Goal: Navigation & Orientation: Find specific page/section

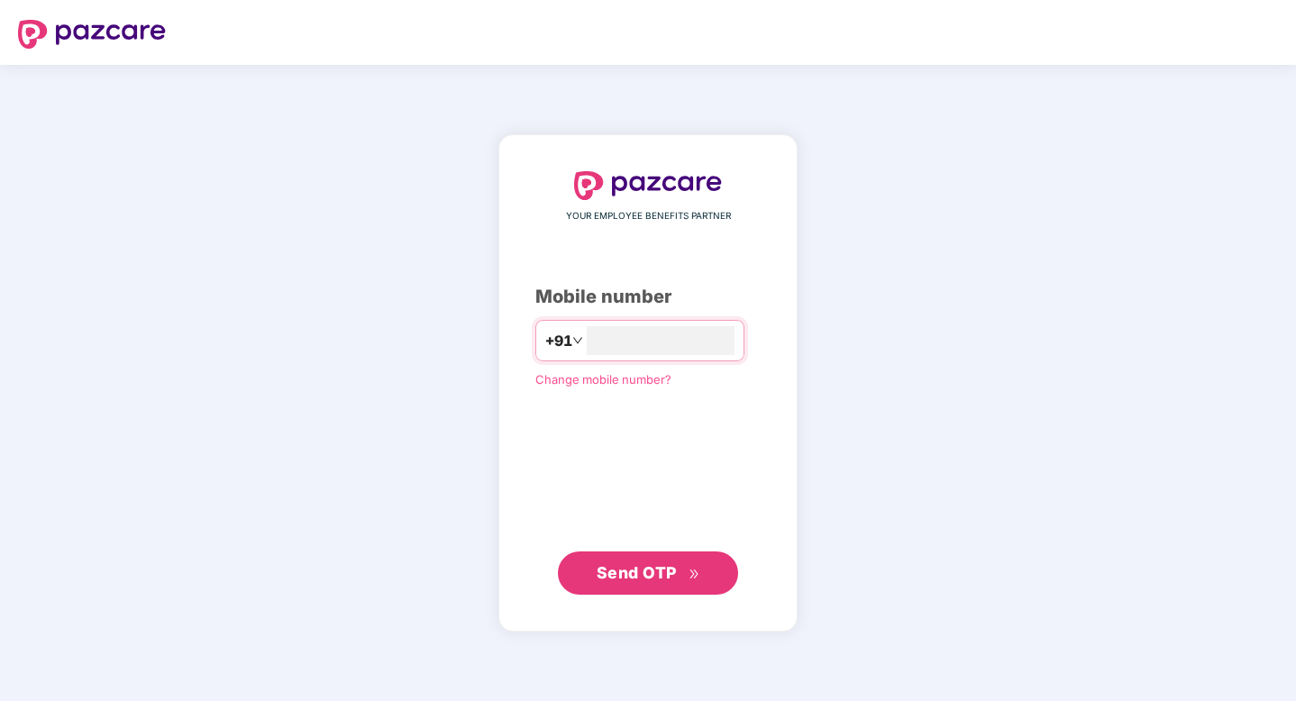
type input "**********"
click at [679, 579] on span "Send OTP" at bounding box center [649, 573] width 104 height 25
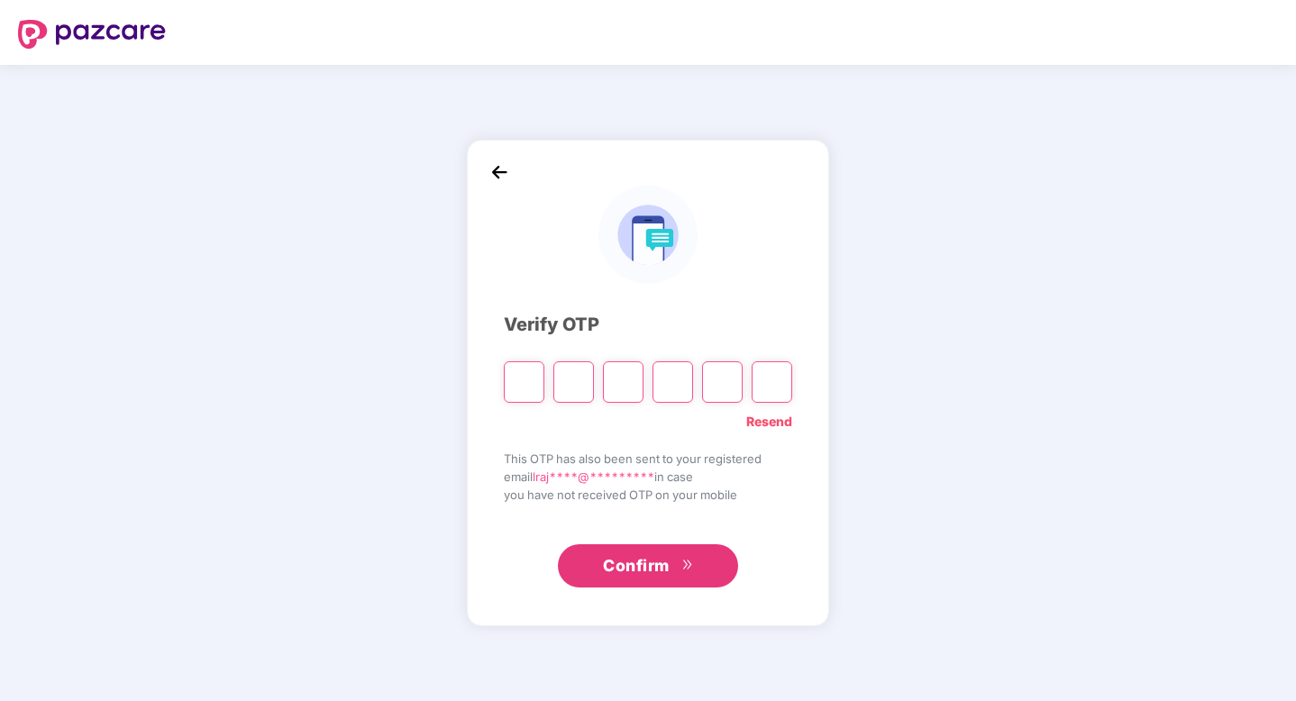
type input "*"
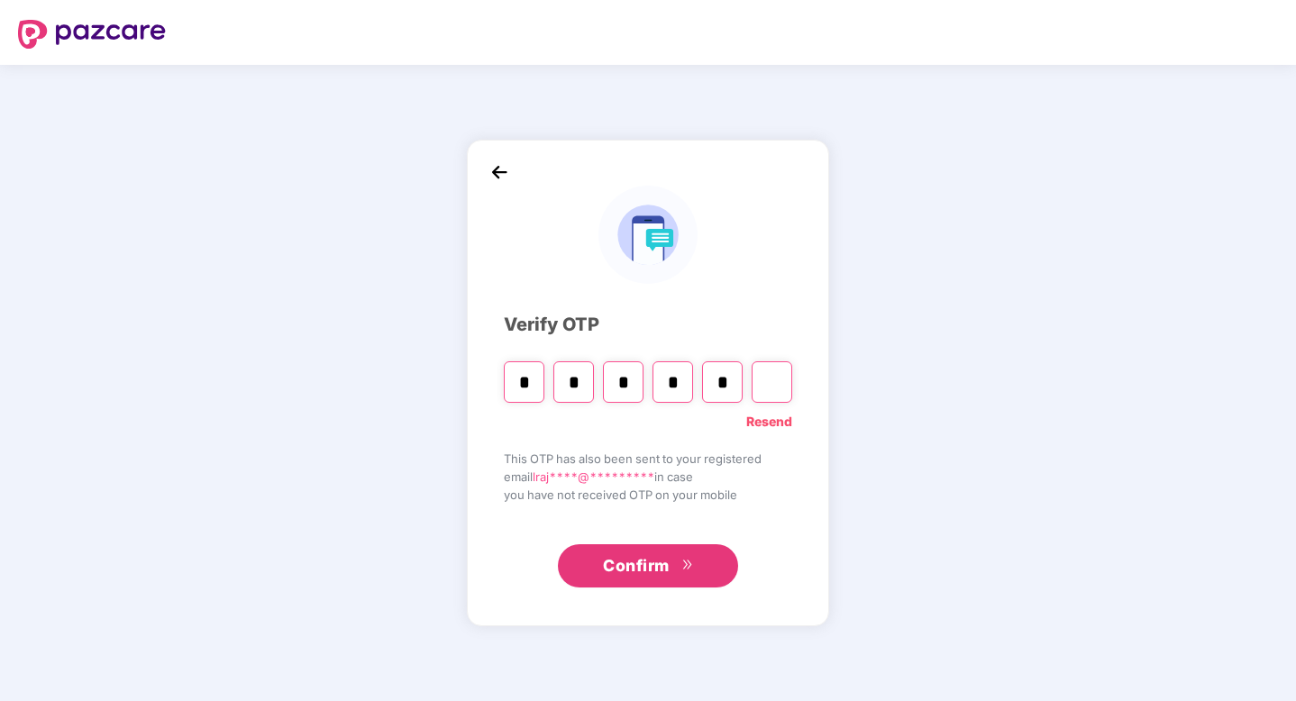
type input "*"
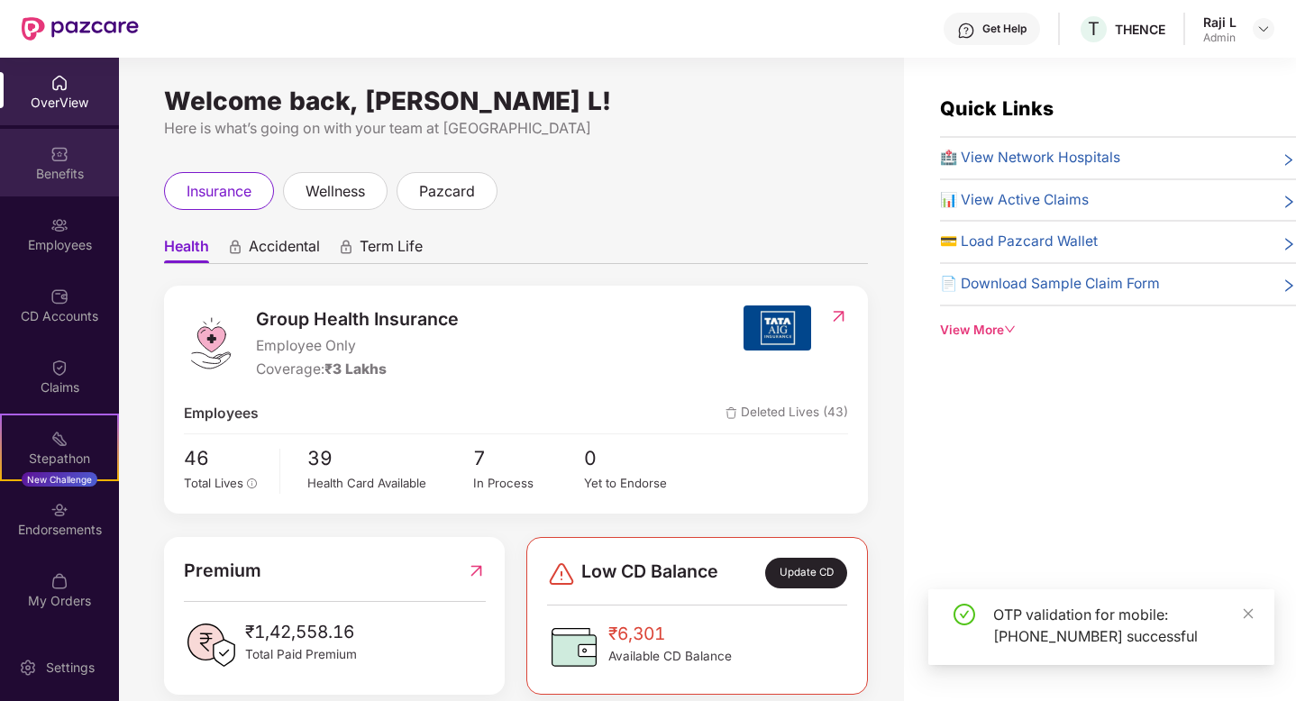
click at [46, 183] on div "Benefits" at bounding box center [59, 163] width 119 height 68
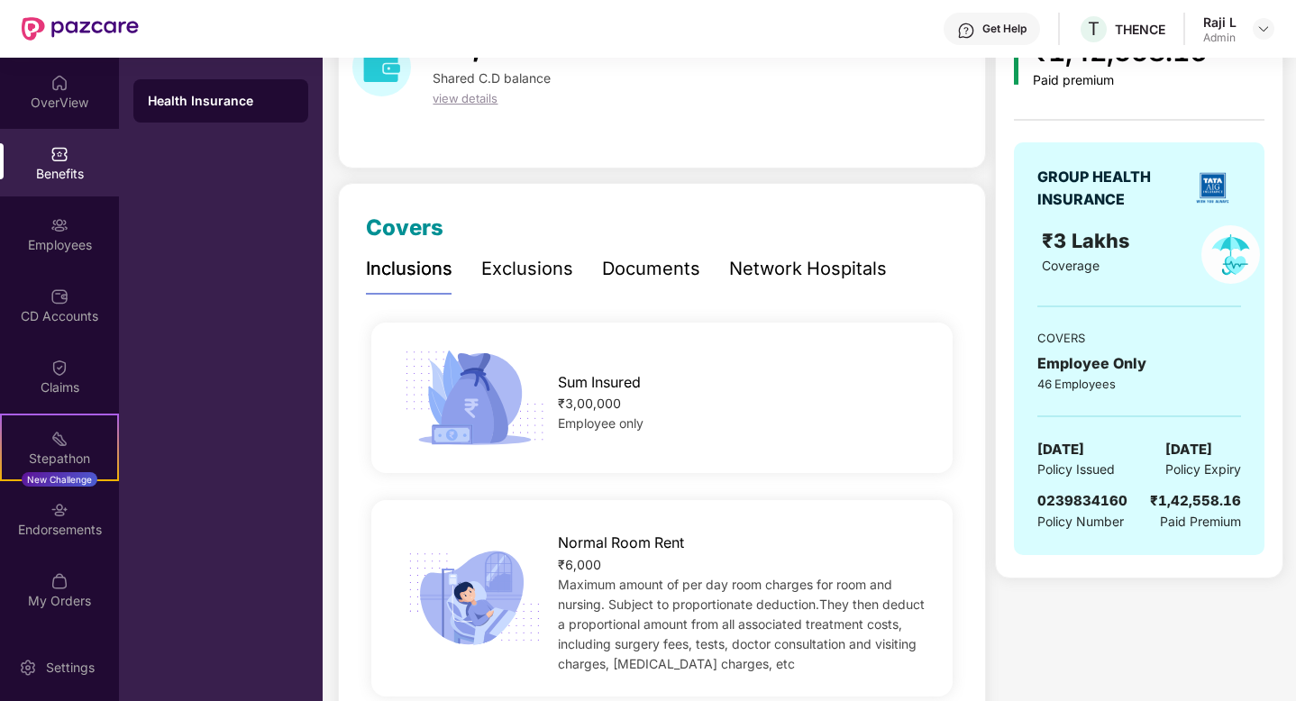
scroll to position [112, 0]
